Goal: Task Accomplishment & Management: Complete application form

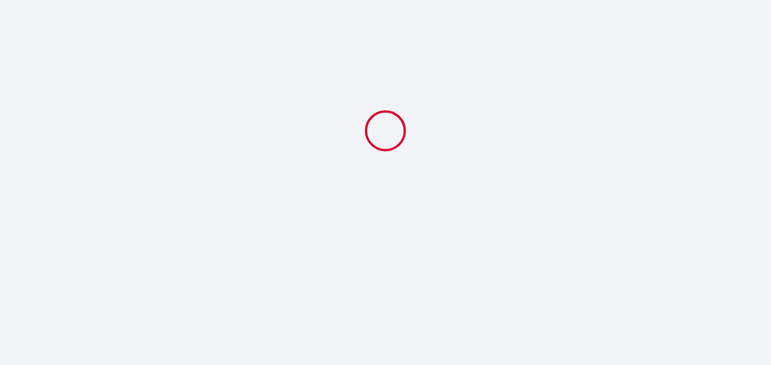
select select "10:00"
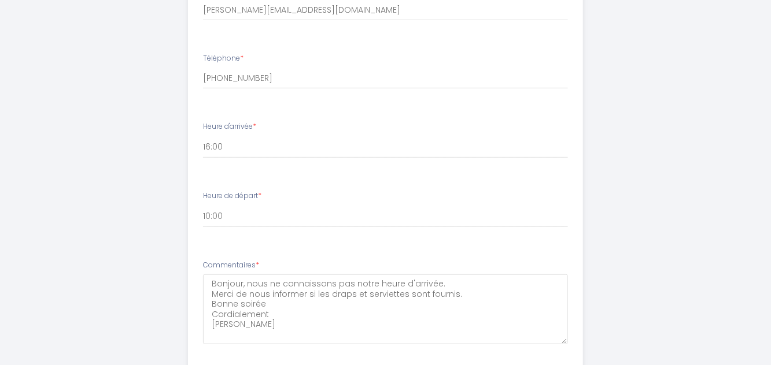
scroll to position [360, 0]
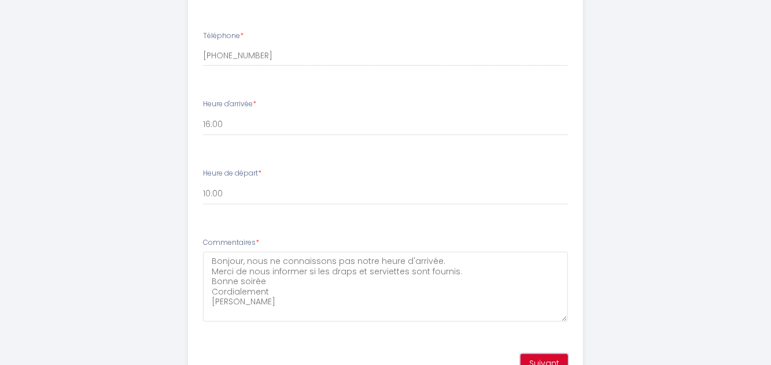
click at [548, 363] on button "Suivant" at bounding box center [543, 364] width 47 height 20
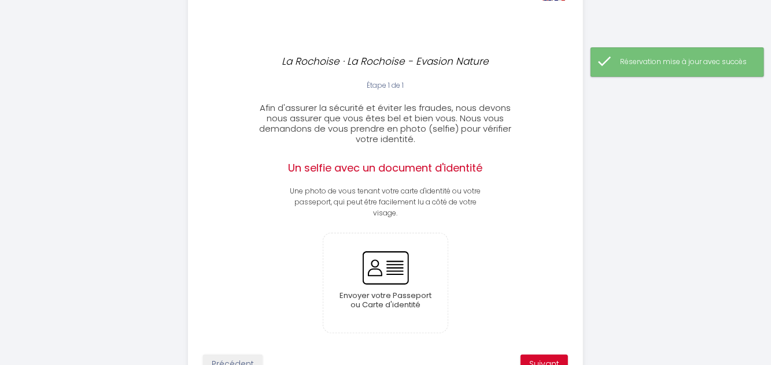
scroll to position [58, 0]
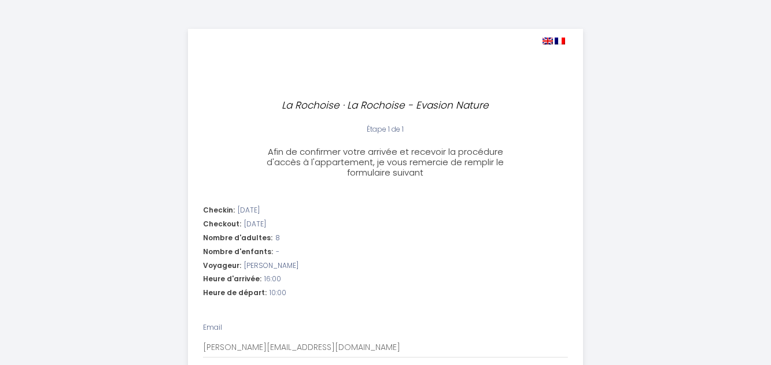
select select "10:00"
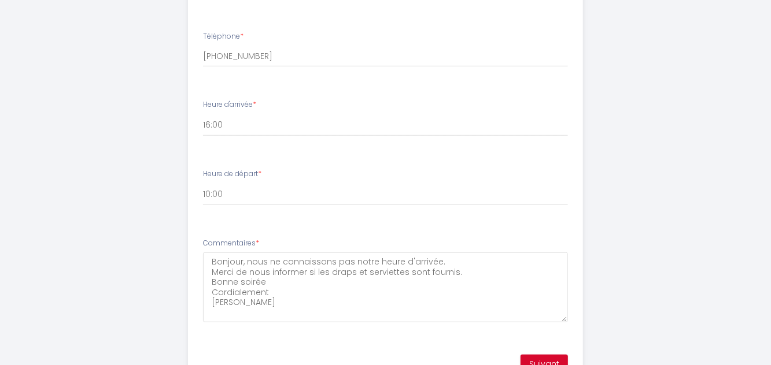
scroll to position [360, 0]
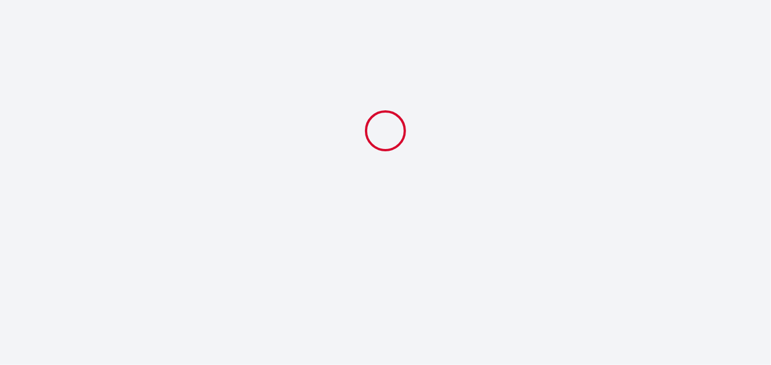
select select "10:00"
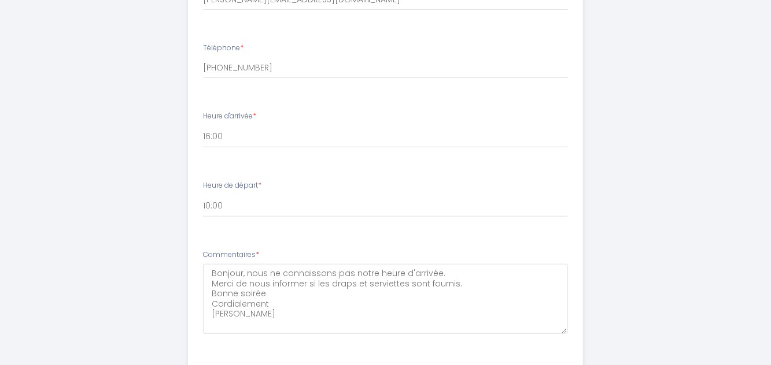
scroll to position [349, 0]
